Goal: Information Seeking & Learning: Learn about a topic

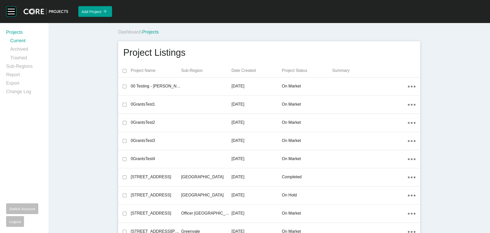
click at [174, 50] on h1 "Project Listings" at bounding box center [154, 52] width 62 height 13
click at [173, 49] on h1 "Project Listings" at bounding box center [154, 52] width 62 height 13
click at [186, 51] on div "Project Listings" at bounding box center [269, 52] width 292 height 13
drag, startPoint x: 121, startPoint y: 51, endPoint x: 189, endPoint y: 55, distance: 68.0
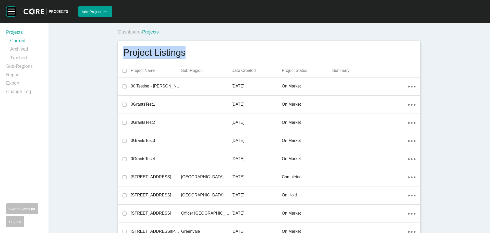
click at [189, 55] on div "Project Listings" at bounding box center [269, 52] width 292 height 13
click at [194, 54] on div "Project Listings" at bounding box center [269, 52] width 292 height 13
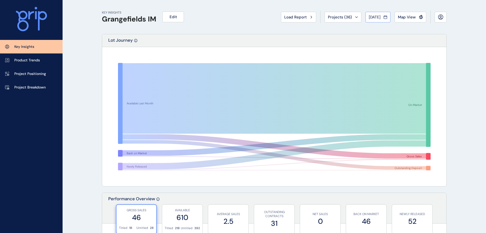
click at [373, 13] on button "Jul 2025" at bounding box center [377, 17] width 25 height 11
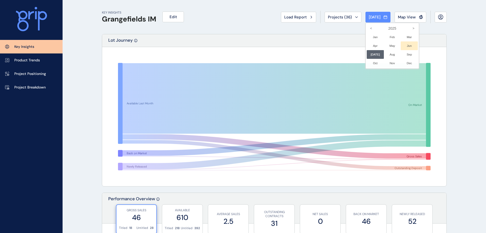
click at [407, 47] on li "Jun No report is available for this period. New months are usually published 5 …" at bounding box center [408, 45] width 17 height 9
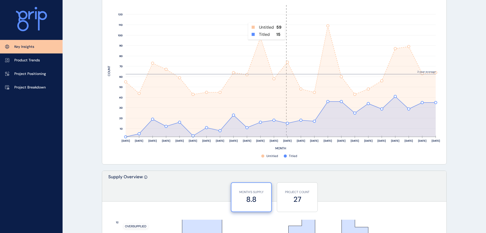
scroll to position [204, 0]
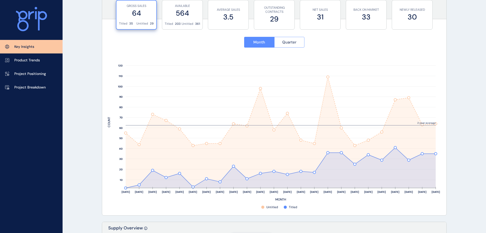
click at [296, 43] on button "Quarter" at bounding box center [289, 42] width 30 height 11
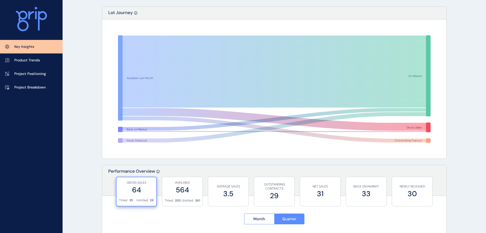
scroll to position [0, 0]
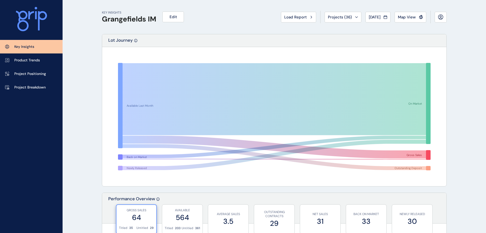
click at [406, 17] on span "Map View" at bounding box center [407, 17] width 18 height 5
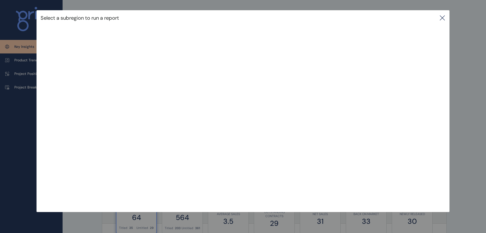
click at [444, 17] on icon at bounding box center [442, 18] width 6 height 6
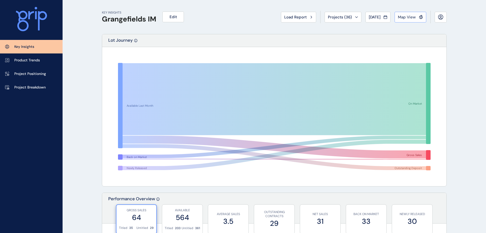
click at [397, 17] on button "Map View" at bounding box center [410, 17] width 32 height 11
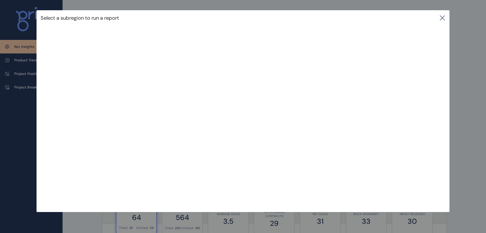
click at [443, 19] on icon at bounding box center [442, 18] width 6 height 6
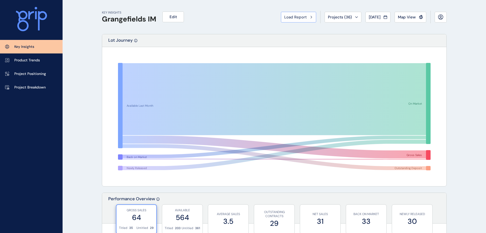
click at [299, 17] on span "Load Report" at bounding box center [295, 17] width 22 height 5
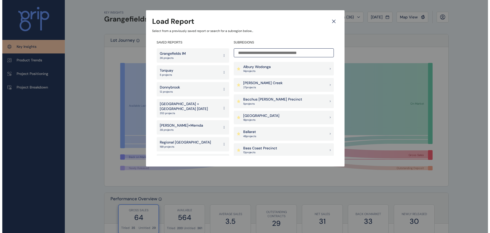
scroll to position [102, 0]
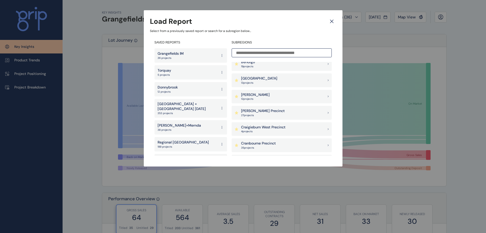
click at [267, 141] on p "Cranbourne Precinct" at bounding box center [258, 143] width 35 height 5
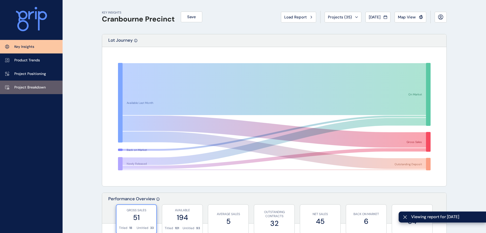
click at [34, 90] on link "Project Breakdown" at bounding box center [31, 87] width 63 height 14
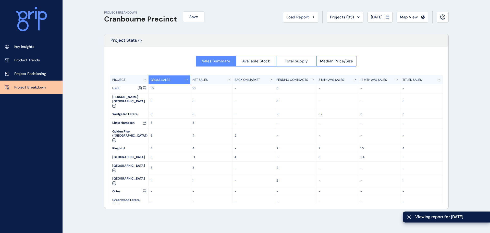
click at [288, 61] on span "Total Supply" at bounding box center [296, 60] width 23 height 5
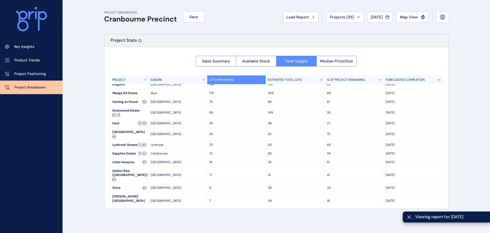
scroll to position [19, 0]
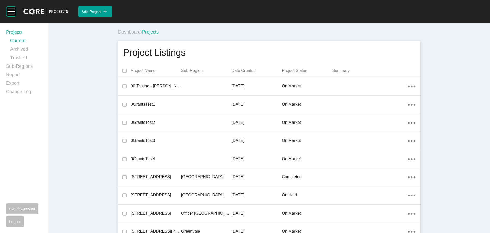
scroll to position [1873, 0]
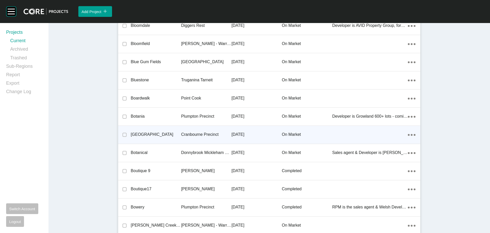
click at [144, 131] on div "[GEOGRAPHIC_DATA]" at bounding box center [156, 134] width 50 height 16
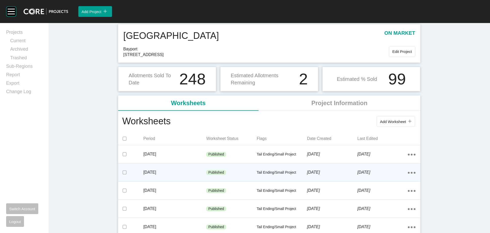
scroll to position [26, 0]
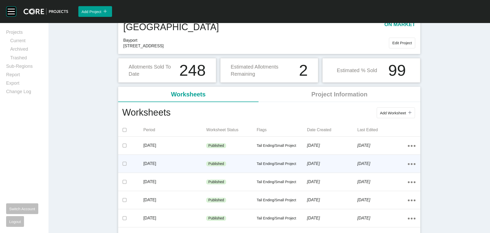
click at [271, 160] on div "Tail Ending/Small Project" at bounding box center [282, 163] width 50 height 15
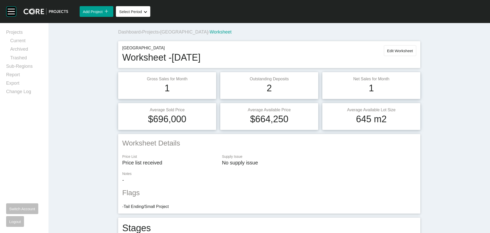
click at [174, 34] on span "[GEOGRAPHIC_DATA]" at bounding box center [184, 31] width 48 height 5
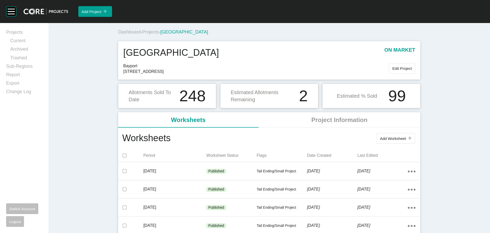
click at [154, 29] on div "Dashboard › Projects › [GEOGRAPHIC_DATA]" at bounding box center [270, 32] width 304 height 14
click at [153, 30] on span "Projects" at bounding box center [150, 31] width 17 height 5
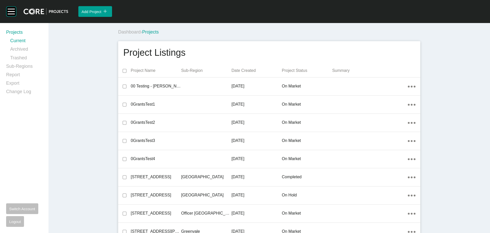
scroll to position [4609, 0]
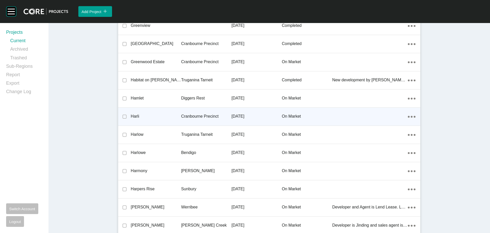
click at [135, 115] on p "Harli" at bounding box center [156, 116] width 50 height 6
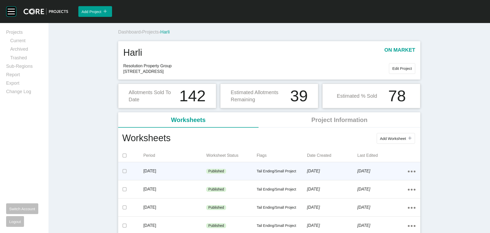
click at [310, 167] on div "[DATE]" at bounding box center [332, 171] width 50 height 16
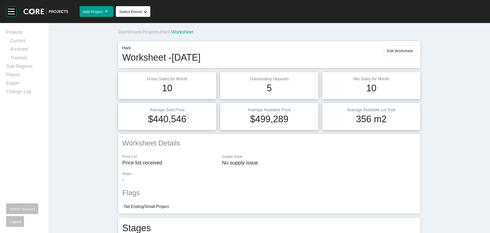
click at [165, 33] on span "Harli" at bounding box center [164, 31] width 9 height 5
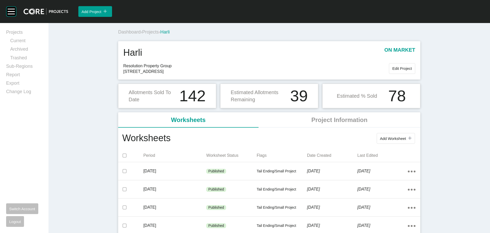
click at [149, 31] on span "Projects" at bounding box center [150, 31] width 17 height 5
